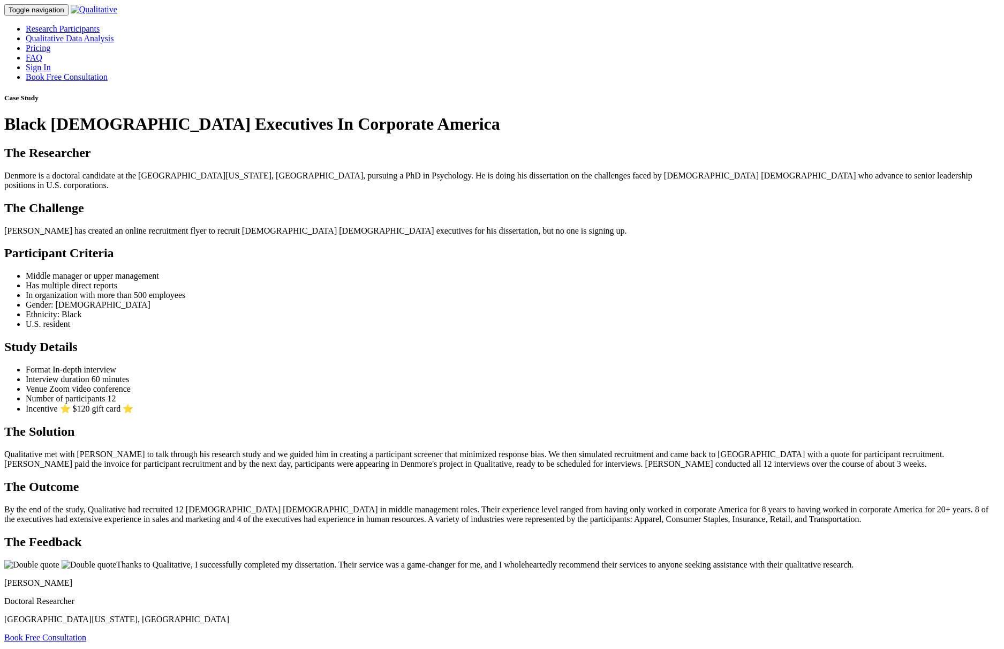
drag, startPoint x: 630, startPoint y: 331, endPoint x: 613, endPoint y: 331, distance: 17.7
click at [614, 331] on ui-view "Case Study Black Male Executives In Corporate America The Researcher Denmore is…" at bounding box center [502, 368] width 996 height 548
click at [525, 160] on h2 "The Researcher" at bounding box center [502, 153] width 996 height 14
click at [597, 134] on div "Case Study Black Male Executives In Corporate America" at bounding box center [502, 114] width 996 height 40
click at [635, 236] on p "Denmore has created an online recruitment flyer to recruit Black male executive…" at bounding box center [502, 231] width 996 height 10
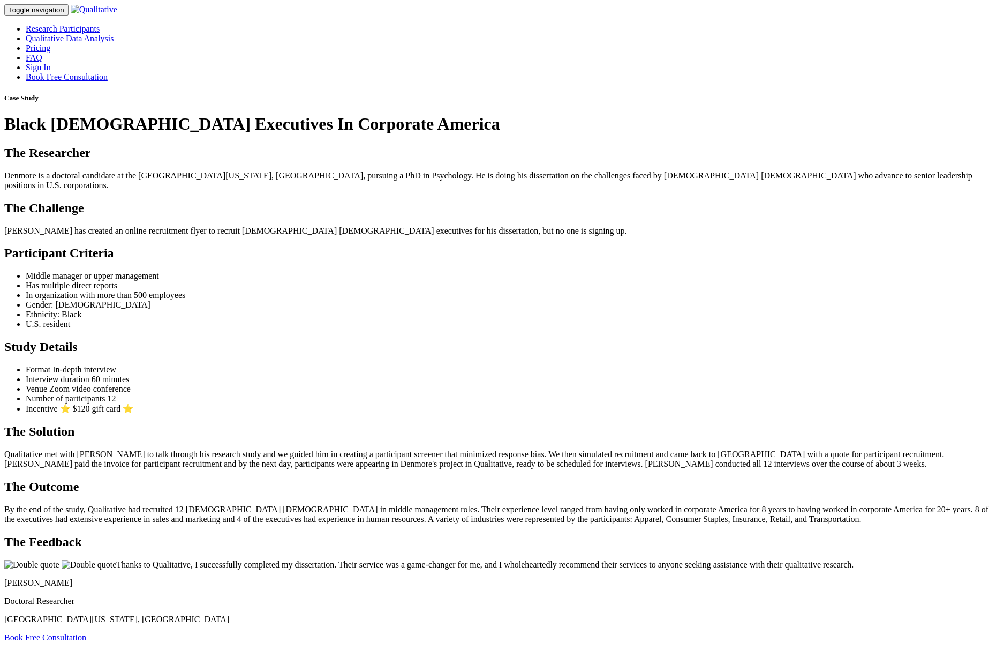
click at [791, 134] on div "Case Study Black Male Executives In Corporate America" at bounding box center [502, 114] width 996 height 40
